Goal: Task Accomplishment & Management: Complete application form

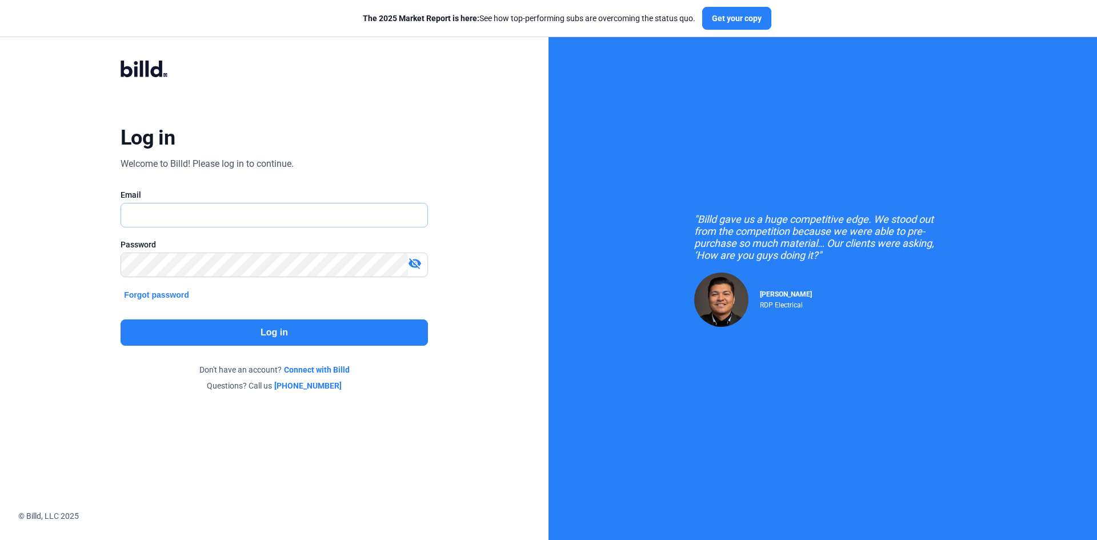
click at [278, 210] on input "text" at bounding box center [274, 214] width 306 height 23
type input "[PERSON_NAME][EMAIL_ADDRESS][DOMAIN_NAME]"
click at [254, 326] on button "Log in" at bounding box center [274, 332] width 307 height 26
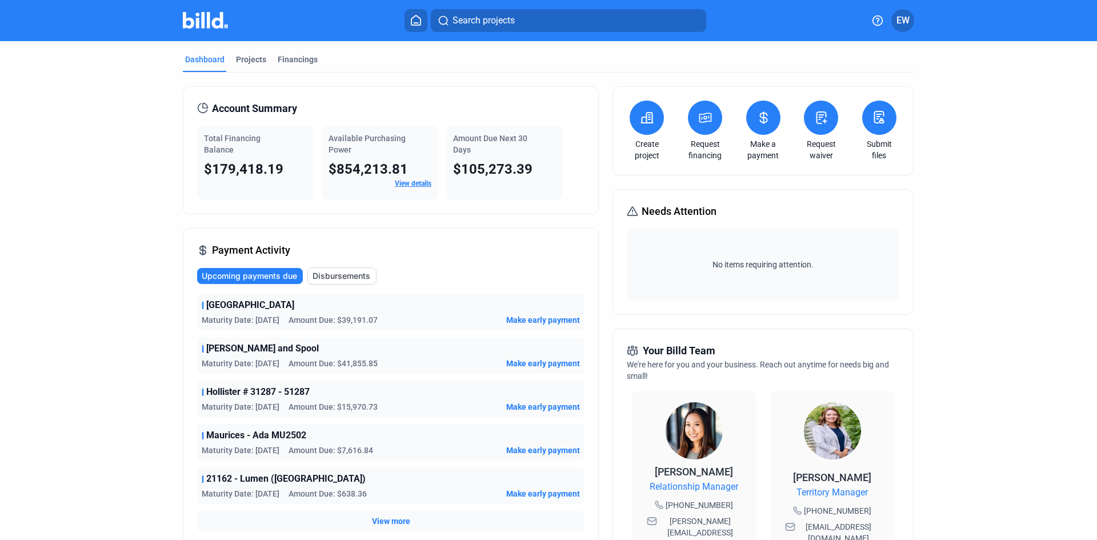
click at [649, 127] on button at bounding box center [647, 118] width 34 height 34
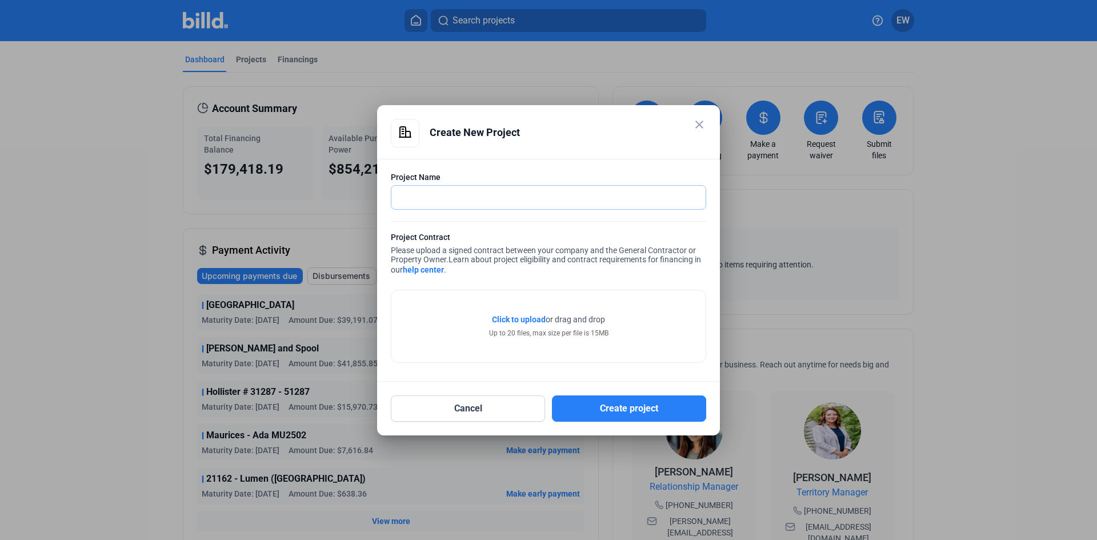
click at [471, 199] on input "text" at bounding box center [542, 197] width 302 height 23
click at [508, 198] on input "One and Two [PERSON_NAME]" at bounding box center [542, 197] width 302 height 23
type input "One and Two [PERSON_NAME] Place"
